Goal: Transaction & Acquisition: Purchase product/service

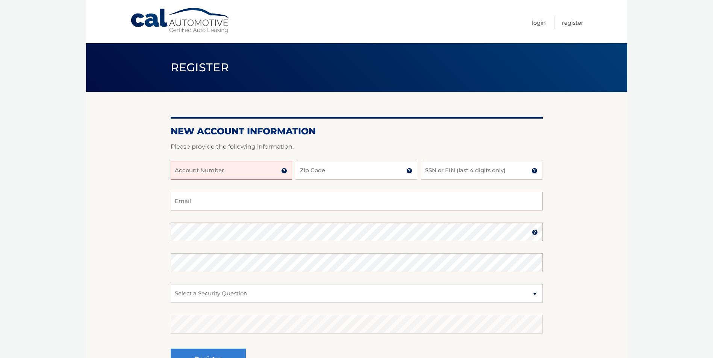
click at [197, 169] on input "Account Number" at bounding box center [231, 170] width 121 height 19
type input "44445598852"
click at [313, 172] on input "Zip Code" at bounding box center [356, 170] width 121 height 19
type input "33172"
click at [431, 171] on input "SSN or EIN (last 4 digits only)" at bounding box center [481, 170] width 121 height 19
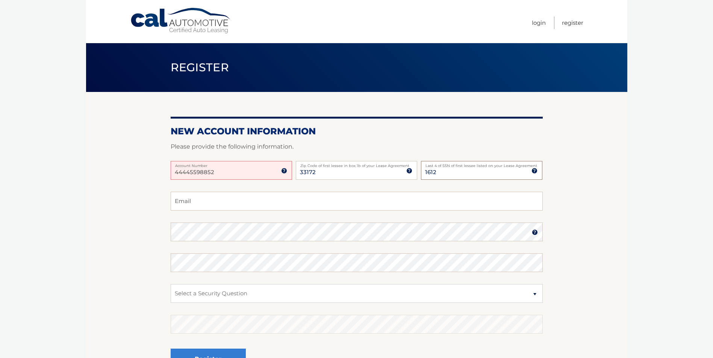
type input "1612"
click at [217, 204] on input "Email" at bounding box center [357, 201] width 372 height 19
type input "alejandrowm67@gmail.com"
click at [182, 294] on select "Select a Security Question What was the name of your elementary school? What is…" at bounding box center [357, 293] width 372 height 19
select select "2"
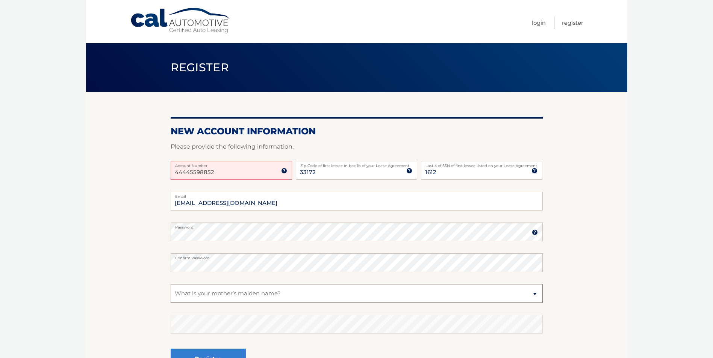
click at [171, 284] on select "Select a Security Question What was the name of your elementary school? What is…" at bounding box center [357, 293] width 372 height 19
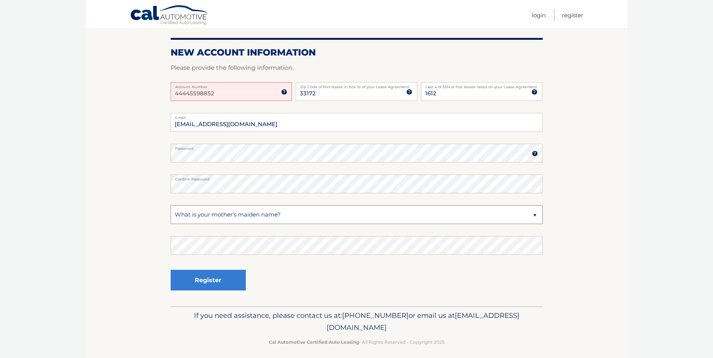
scroll to position [84, 0]
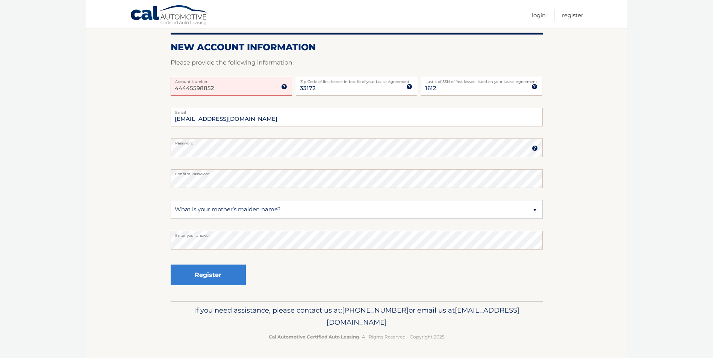
click at [116, 239] on section "New Account Information Please provide the following information. 44445598852 A…" at bounding box center [356, 154] width 541 height 293
click at [210, 276] on button "Register" at bounding box center [208, 275] width 75 height 21
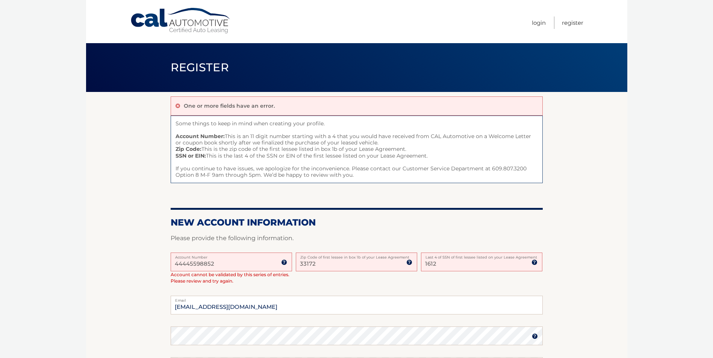
drag, startPoint x: 189, startPoint y: 262, endPoint x: 263, endPoint y: 255, distance: 75.1
click at [189, 262] on input "44445598852" at bounding box center [231, 262] width 121 height 19
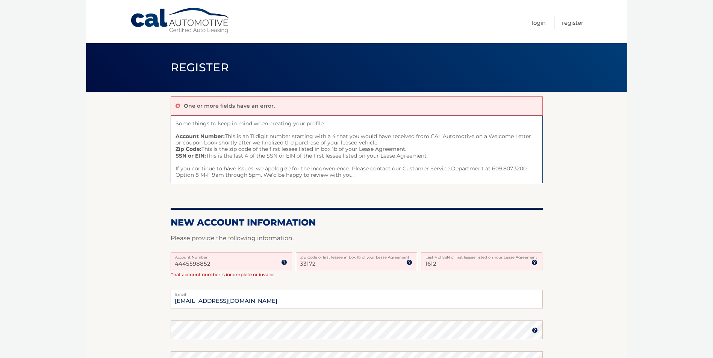
drag, startPoint x: 209, startPoint y: 263, endPoint x: 291, endPoint y: 245, distance: 84.2
click at [209, 263] on input "4445598852" at bounding box center [231, 262] width 121 height 19
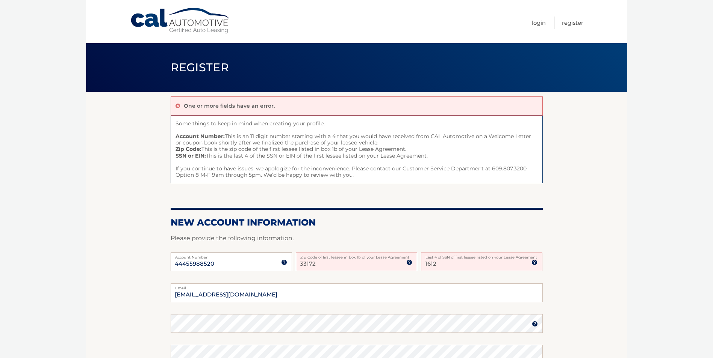
type input "44455988520"
click at [127, 299] on section "One or more fields have an error. Some things to keep in mind when creating you…" at bounding box center [356, 284] width 541 height 385
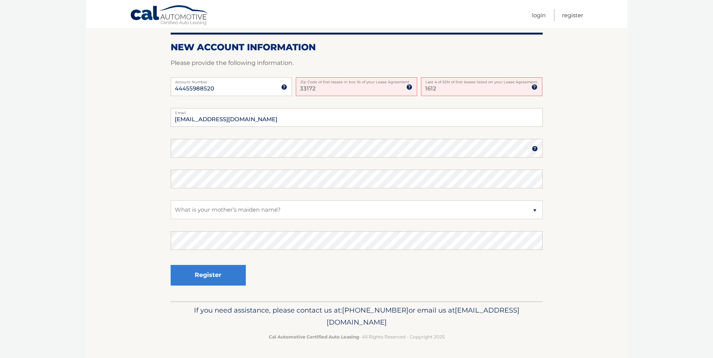
scroll to position [138, 0]
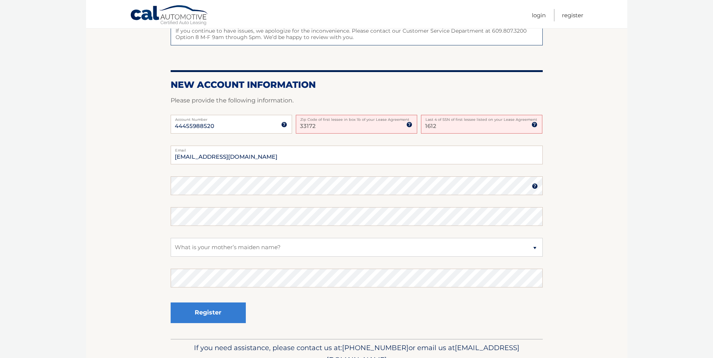
click at [325, 127] on input "33172" at bounding box center [356, 124] width 121 height 19
type input "3"
type input "33172"
click at [577, 129] on section "One or more fields have an error. Some things to keep in mind when creating you…" at bounding box center [356, 146] width 541 height 385
click at [442, 124] on input "1612" at bounding box center [481, 124] width 121 height 19
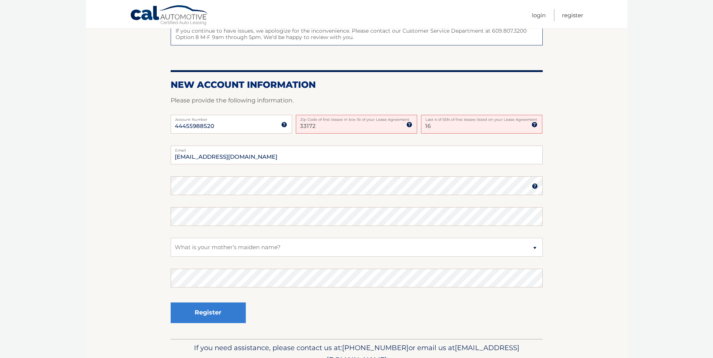
type input "1"
type input "1612"
click at [567, 117] on section "One or more fields have an error. Some things to keep in mind when creating you…" at bounding box center [356, 146] width 541 height 385
click at [222, 248] on select "Select a Security Question What was the name of your elementary school? What is…" at bounding box center [357, 247] width 372 height 19
click at [171, 238] on select "Select a Security Question What was the name of your elementary school? What is…" at bounding box center [357, 247] width 372 height 19
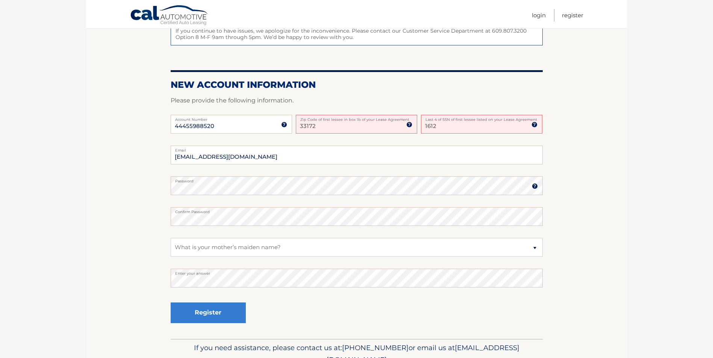
click at [463, 314] on div "Register" at bounding box center [357, 313] width 372 height 27
click at [212, 308] on button "Register" at bounding box center [208, 313] width 75 height 21
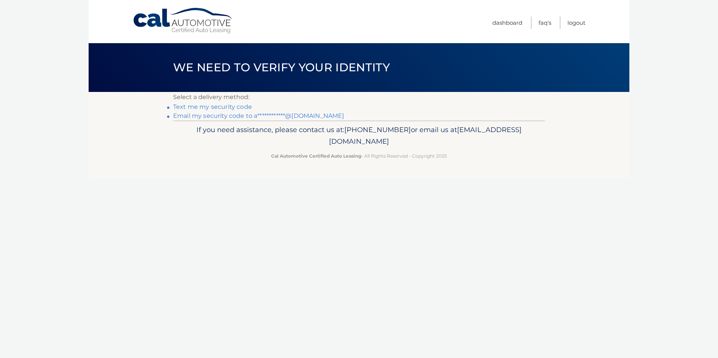
click at [183, 115] on link "**********" at bounding box center [258, 115] width 171 height 7
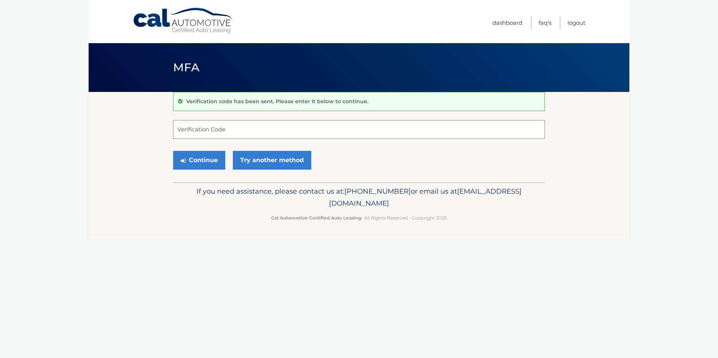
click at [189, 130] on input "Verification Code" at bounding box center [359, 129] width 372 height 19
type input "130802"
click at [129, 161] on section "Verification code has been sent. Please enter it below to continue. 130802 Veri…" at bounding box center [359, 137] width 541 height 91
click at [200, 158] on button "Continue" at bounding box center [199, 160] width 52 height 19
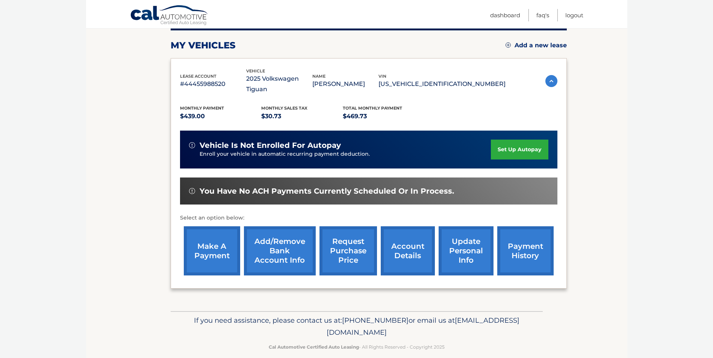
scroll to position [107, 0]
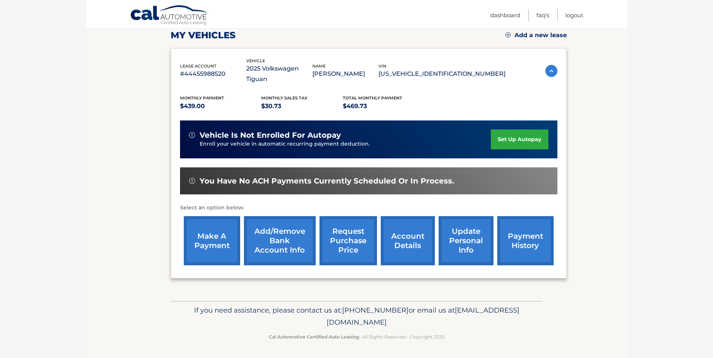
click at [272, 236] on link "Add/Remove bank account info" at bounding box center [280, 240] width 72 height 49
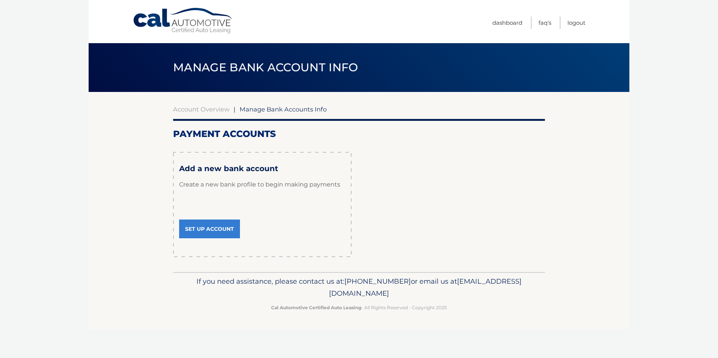
click at [212, 226] on link "Set Up Account" at bounding box center [209, 229] width 61 height 19
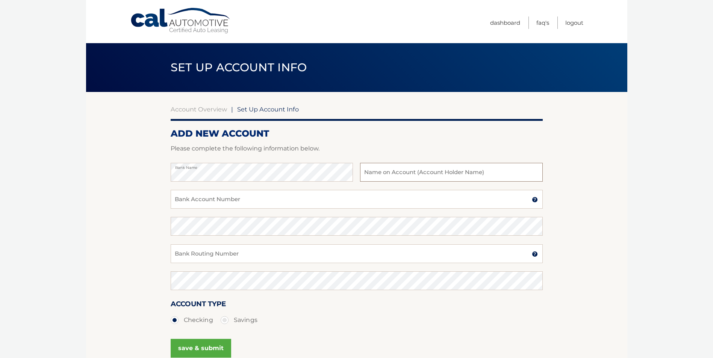
click at [366, 172] on input "text" at bounding box center [451, 172] width 182 height 19
type input "[PERSON_NAME]"
click at [186, 202] on input "Bank Account Number" at bounding box center [357, 199] width 372 height 19
click at [177, 258] on input "Bank Routing Number" at bounding box center [357, 254] width 372 height 19
click at [217, 201] on input "Bank Account Number" at bounding box center [357, 199] width 372 height 19
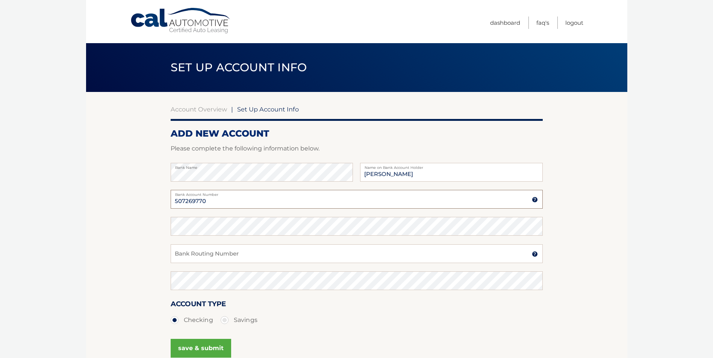
type input "507269770"
click at [207, 255] on input "Bank Routing Number" at bounding box center [357, 254] width 372 height 19
type input "267084131"
click at [568, 315] on section "Account Overview | Set Up Account Info ADD NEW ACCOUNT Please complete the foll…" at bounding box center [356, 235] width 541 height 287
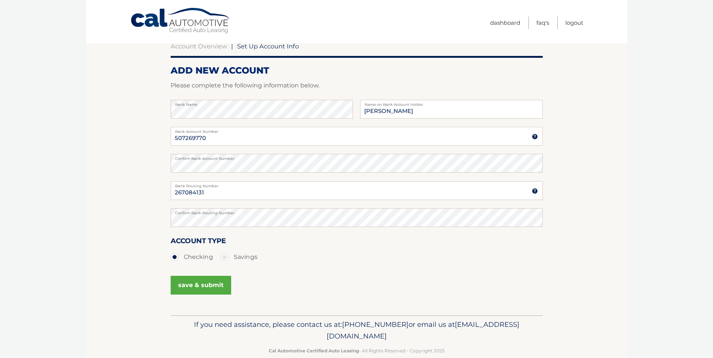
scroll to position [77, 0]
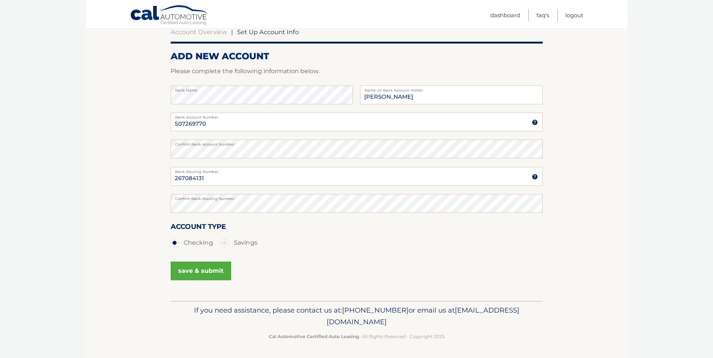
click at [196, 268] on button "save & submit" at bounding box center [201, 271] width 60 height 19
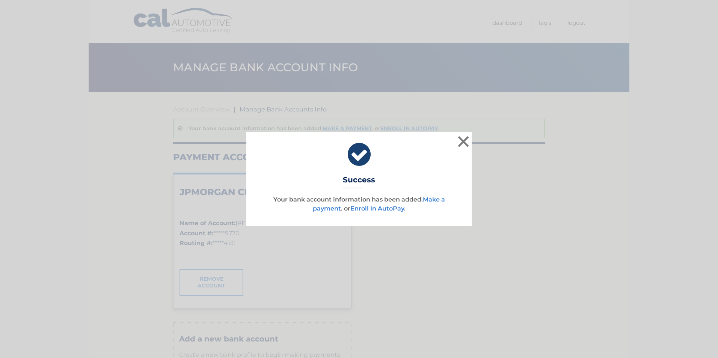
click at [433, 198] on link "Make a payment" at bounding box center [379, 204] width 132 height 16
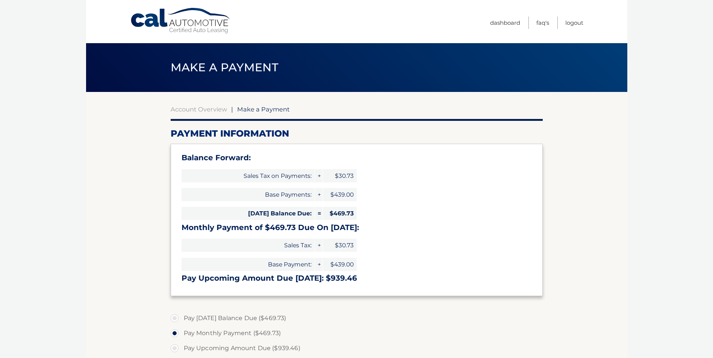
select select "MWE3NzRhMTktOTg3MS00MzhiLTllZWMtYjkwZGIzMzdlZjFh"
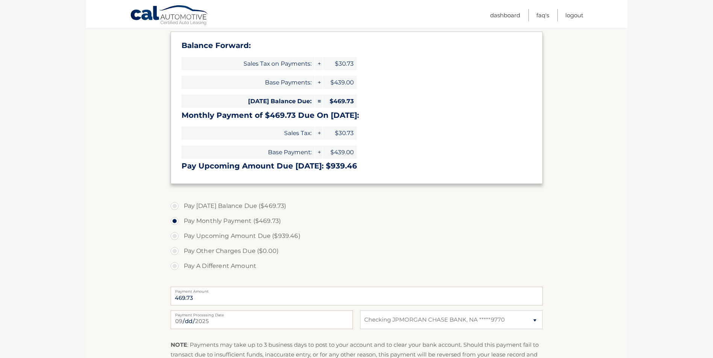
scroll to position [113, 0]
click at [172, 206] on label "Pay [DATE] Balance Due ($469.73)" at bounding box center [357, 205] width 372 height 15
click at [174, 206] on input "Pay Today's Balance Due ($469.73)" at bounding box center [178, 204] width 8 height 12
radio input "true"
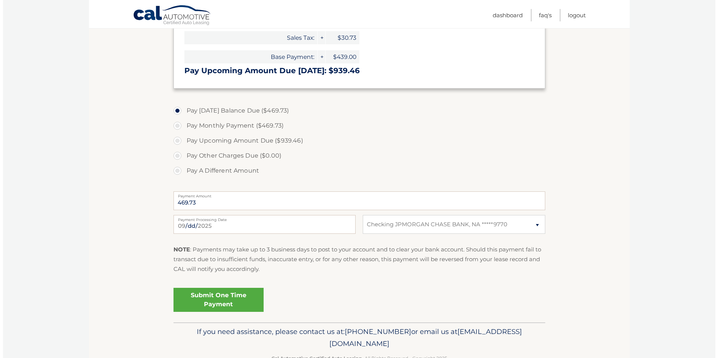
scroll to position [225, 0]
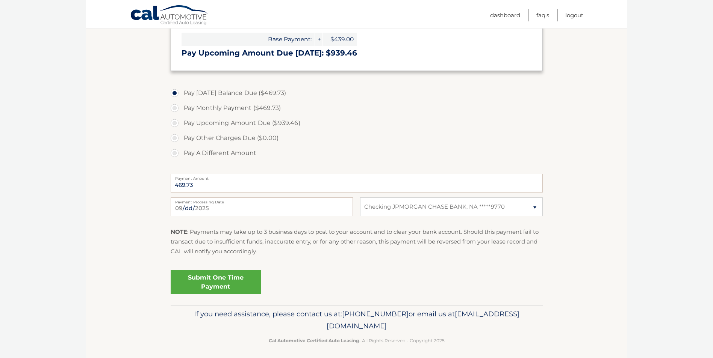
click at [210, 282] on link "Submit One Time Payment" at bounding box center [216, 283] width 90 height 24
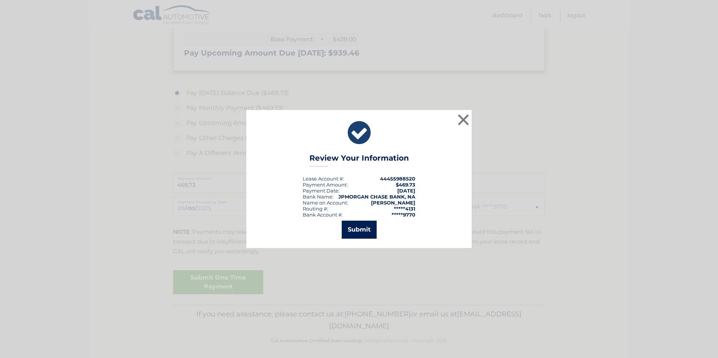
click at [356, 228] on button "Submit" at bounding box center [359, 230] width 35 height 18
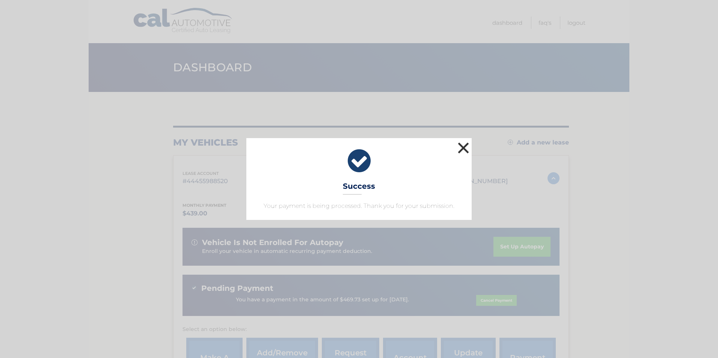
click at [463, 145] on button "×" at bounding box center [463, 148] width 15 height 15
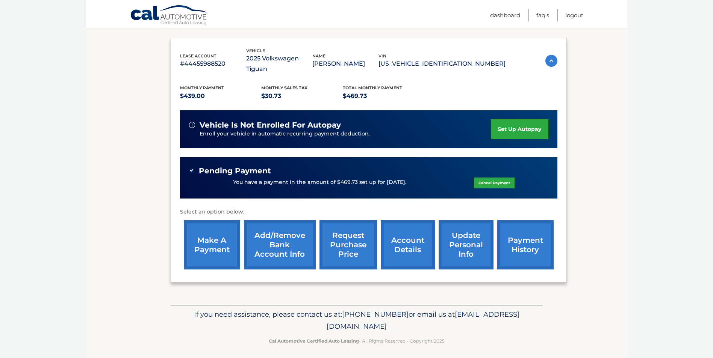
scroll to position [122, 0]
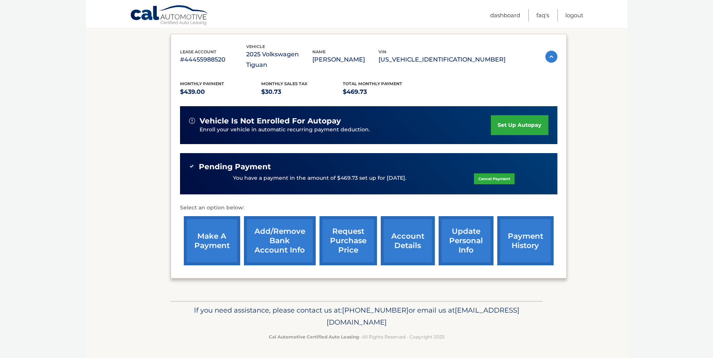
click at [525, 243] on link "payment history" at bounding box center [525, 240] width 56 height 49
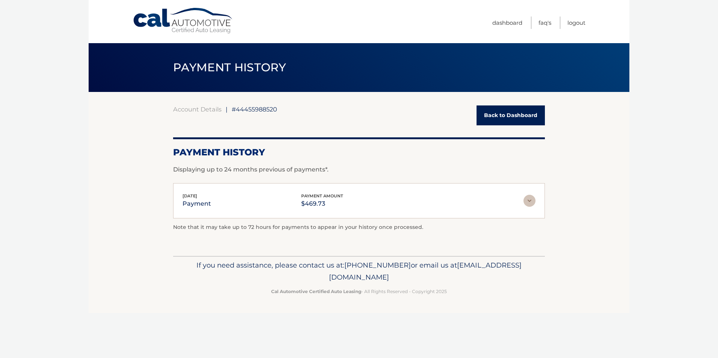
click at [529, 200] on img at bounding box center [530, 201] width 12 height 12
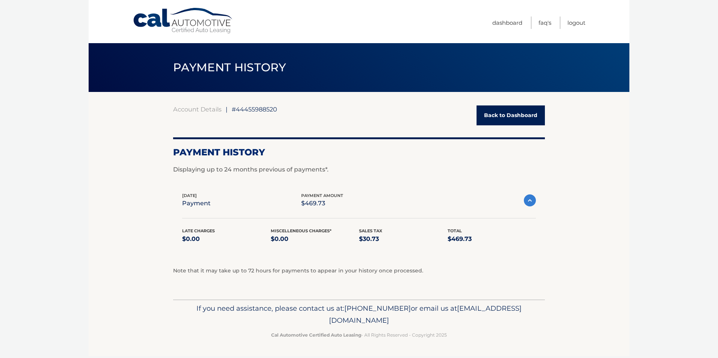
click at [513, 116] on link "Back to Dashboard" at bounding box center [511, 116] width 68 height 20
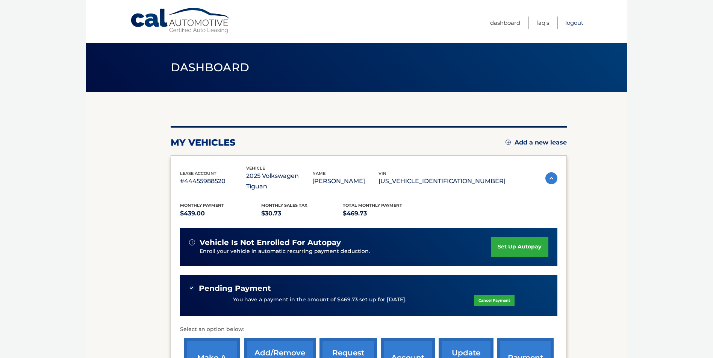
click at [574, 22] on link "Logout" at bounding box center [574, 23] width 18 height 12
